Goal: Book appointment/travel/reservation

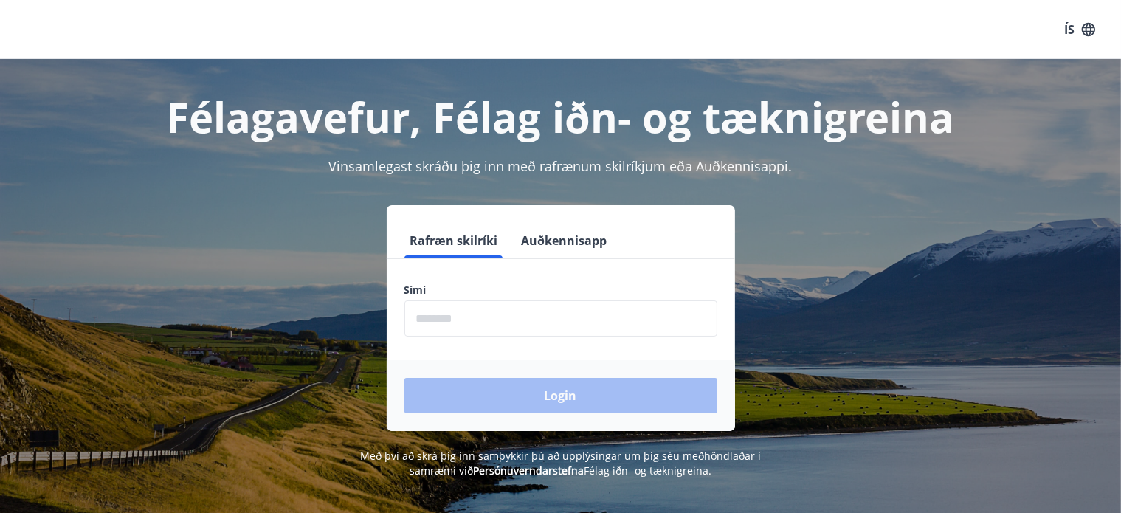
click at [457, 303] on input "phone" at bounding box center [560, 318] width 313 height 36
click at [472, 363] on div "Login" at bounding box center [561, 395] width 348 height 71
click at [503, 326] on input "phone" at bounding box center [560, 318] width 313 height 36
type input "********"
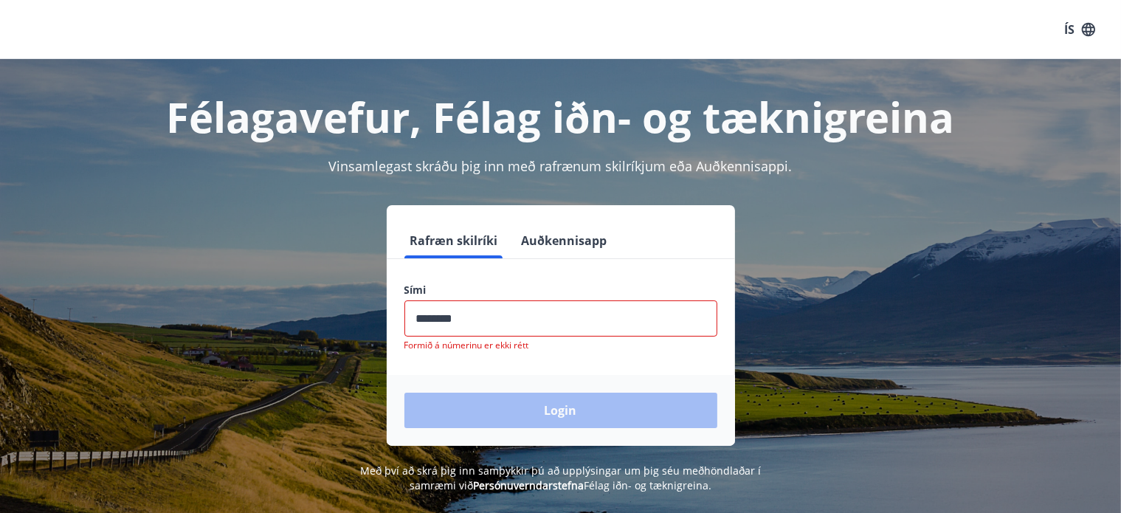
click at [509, 319] on input "phone" at bounding box center [560, 318] width 313 height 36
drag, startPoint x: 509, startPoint y: 318, endPoint x: 354, endPoint y: 342, distance: 156.2
click at [354, 342] on div "Rafræn skilríki Auðkennisapp Sími ​ Formið á númerinu er ekki rétt Login" at bounding box center [560, 325] width 1027 height 241
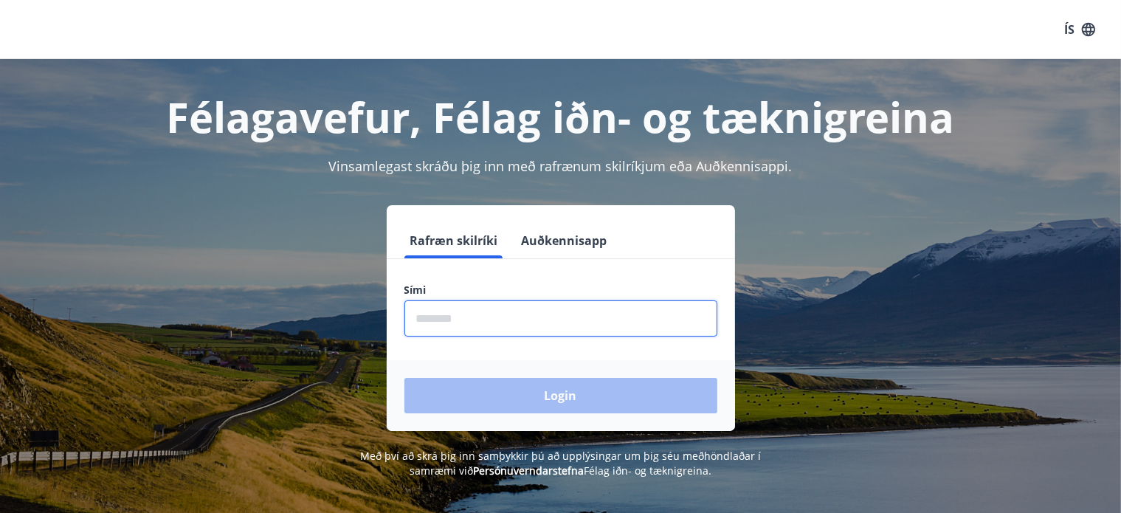
drag, startPoint x: 419, startPoint y: 318, endPoint x: 428, endPoint y: 315, distance: 9.3
click at [420, 318] on input "phone" at bounding box center [560, 318] width 313 height 36
type input "********"
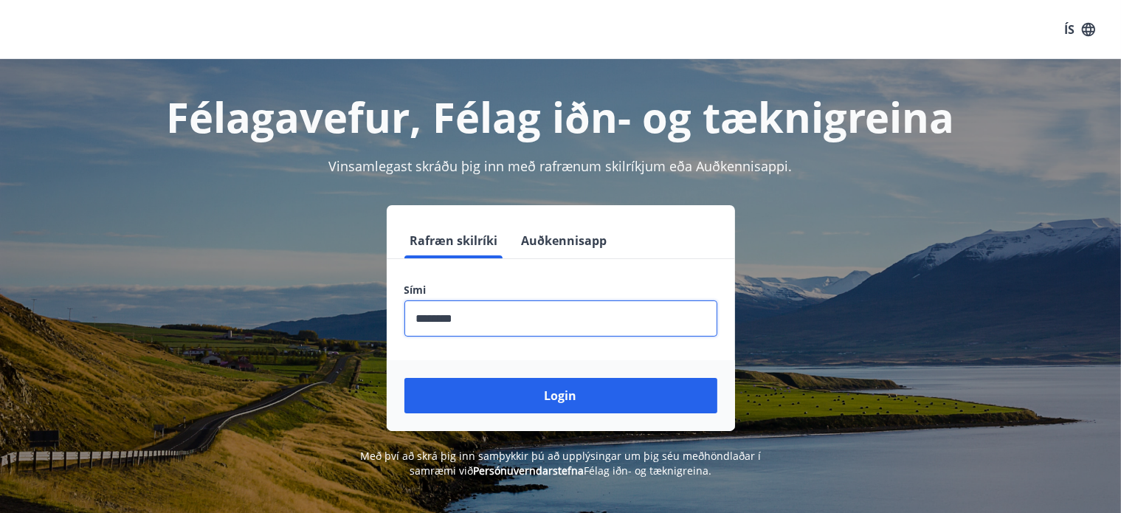
click at [485, 416] on div "Login" at bounding box center [561, 395] width 348 height 71
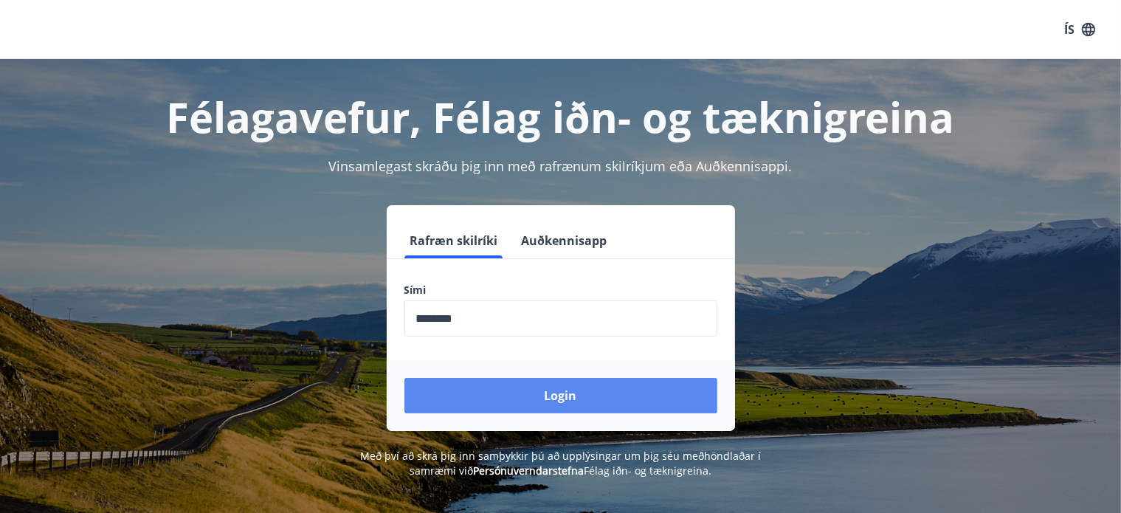
click at [494, 393] on button "Login" at bounding box center [560, 395] width 313 height 35
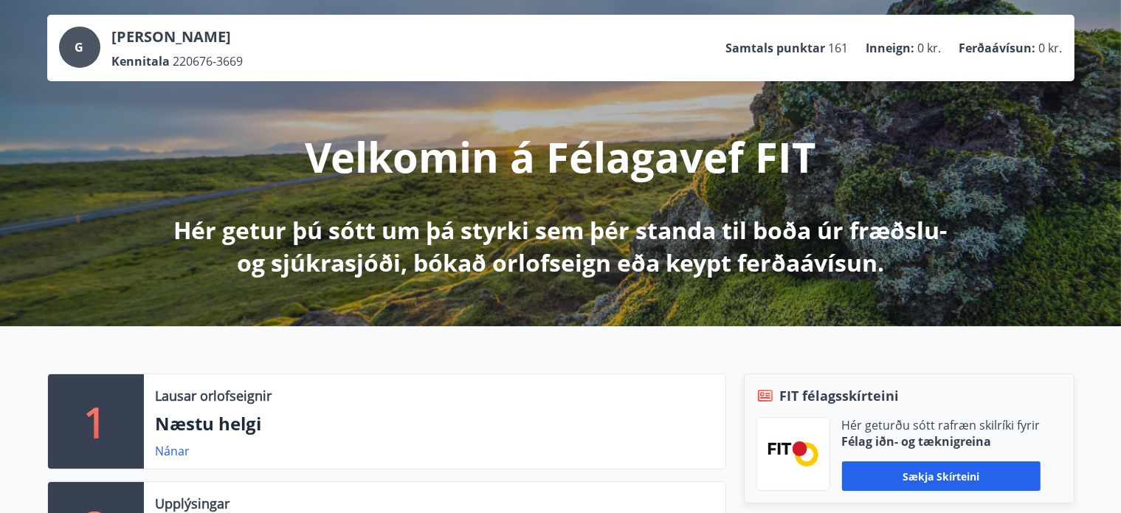
scroll to position [369, 0]
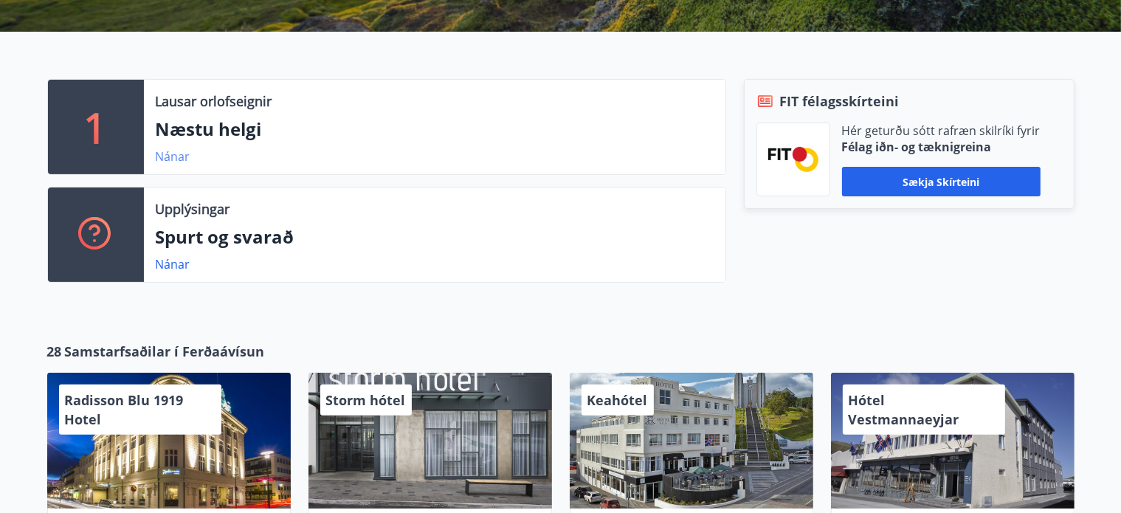
click at [164, 154] on link "Nánar" at bounding box center [173, 156] width 35 height 16
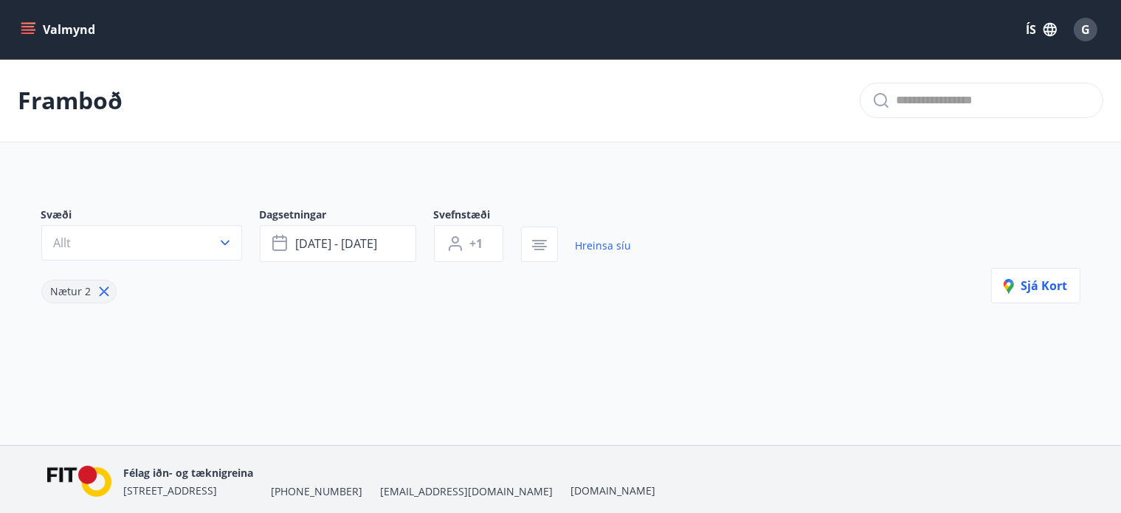
type input "*"
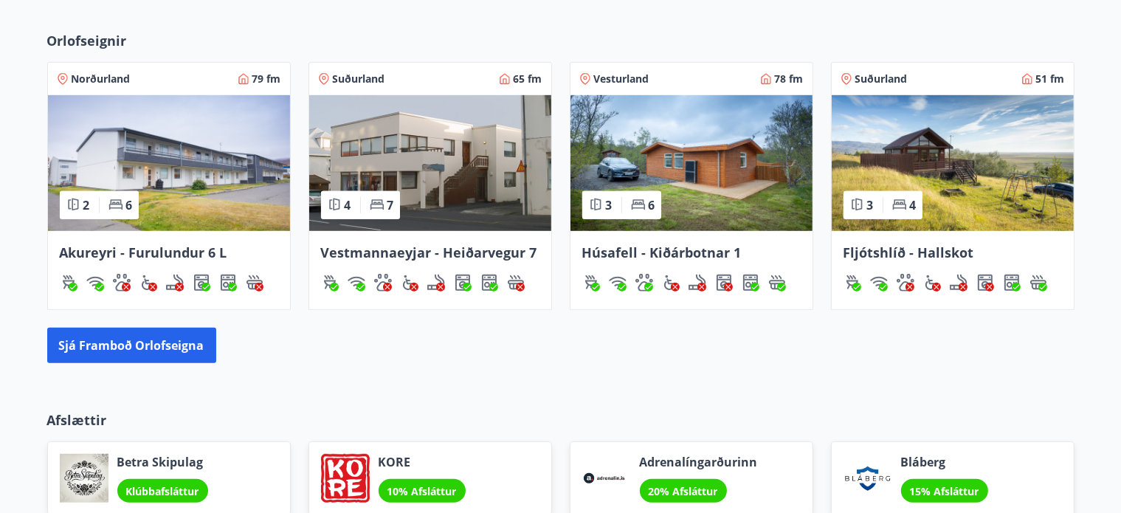
scroll to position [1078, 0]
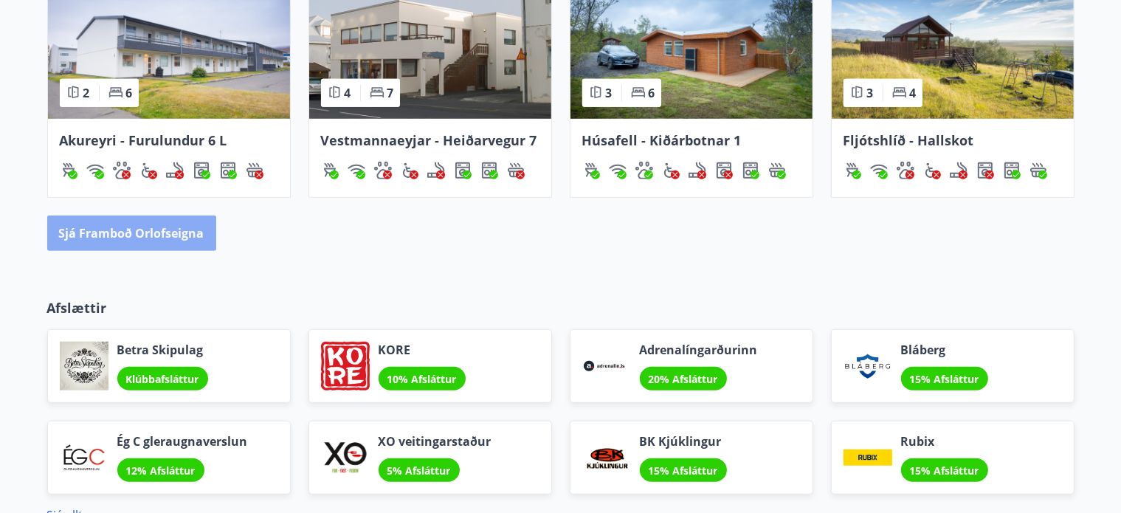
click at [139, 234] on button "Sjá framboð orlofseigna" at bounding box center [131, 233] width 169 height 35
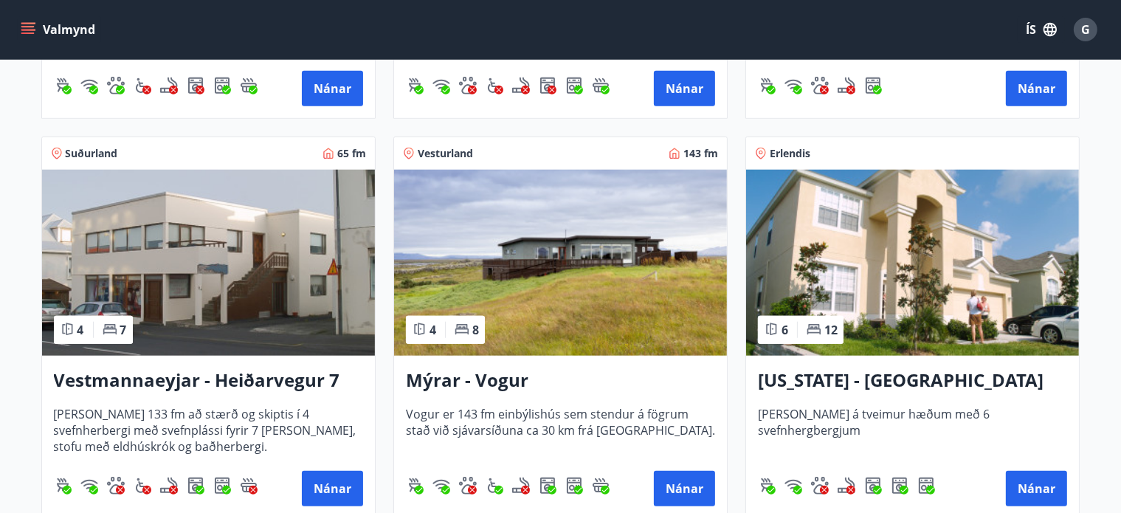
scroll to position [1845, 0]
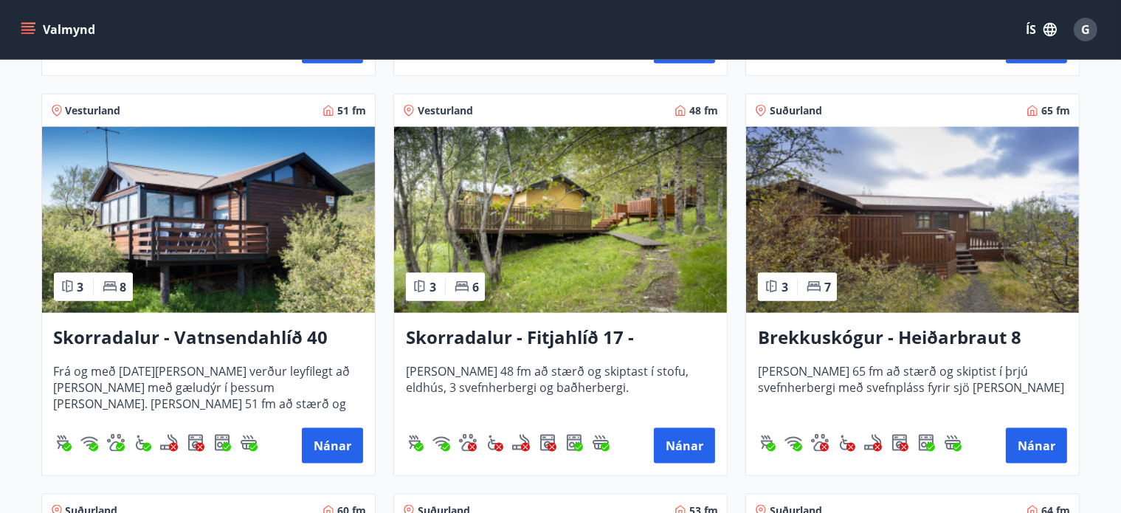
click at [172, 251] on img at bounding box center [208, 220] width 333 height 186
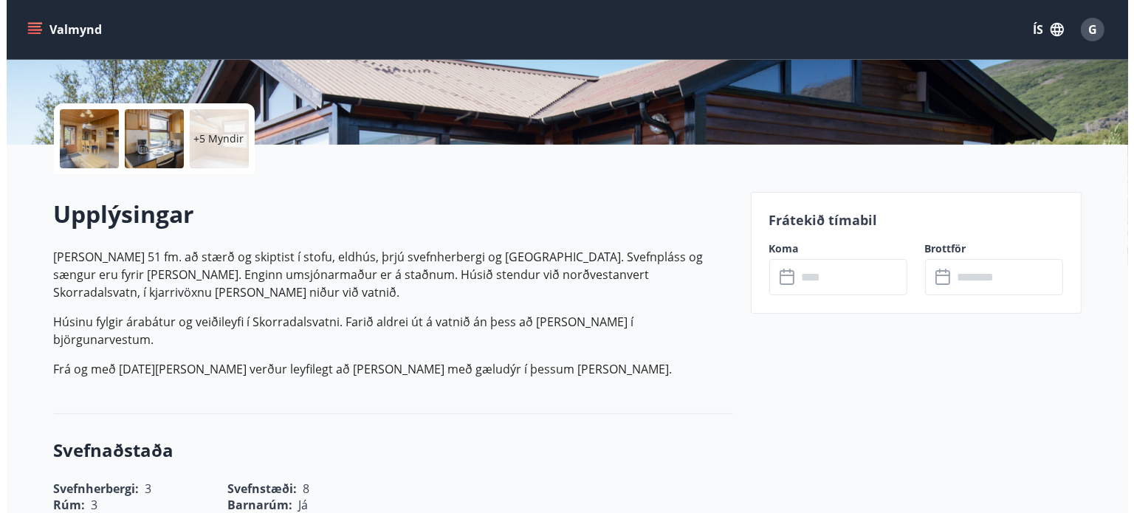
scroll to position [295, 0]
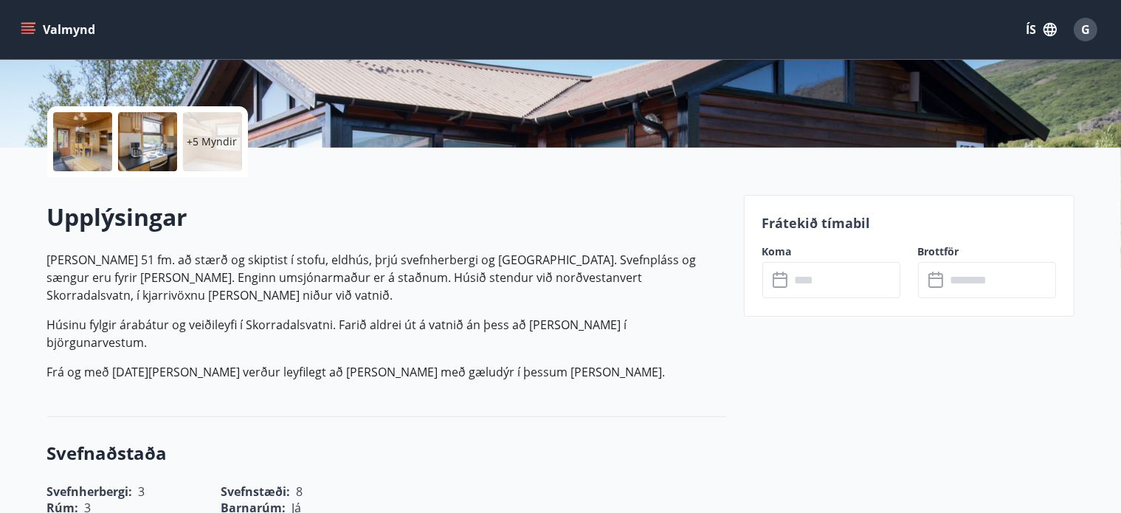
click at [844, 278] on input "text" at bounding box center [845, 280] width 110 height 36
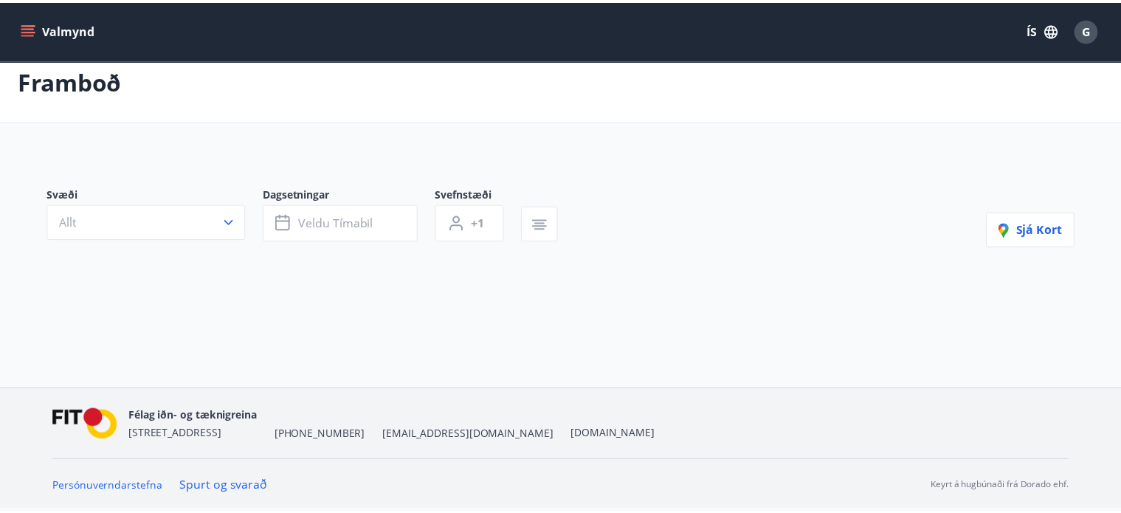
scroll to position [17, 0]
